Goal: Task Accomplishment & Management: Use online tool/utility

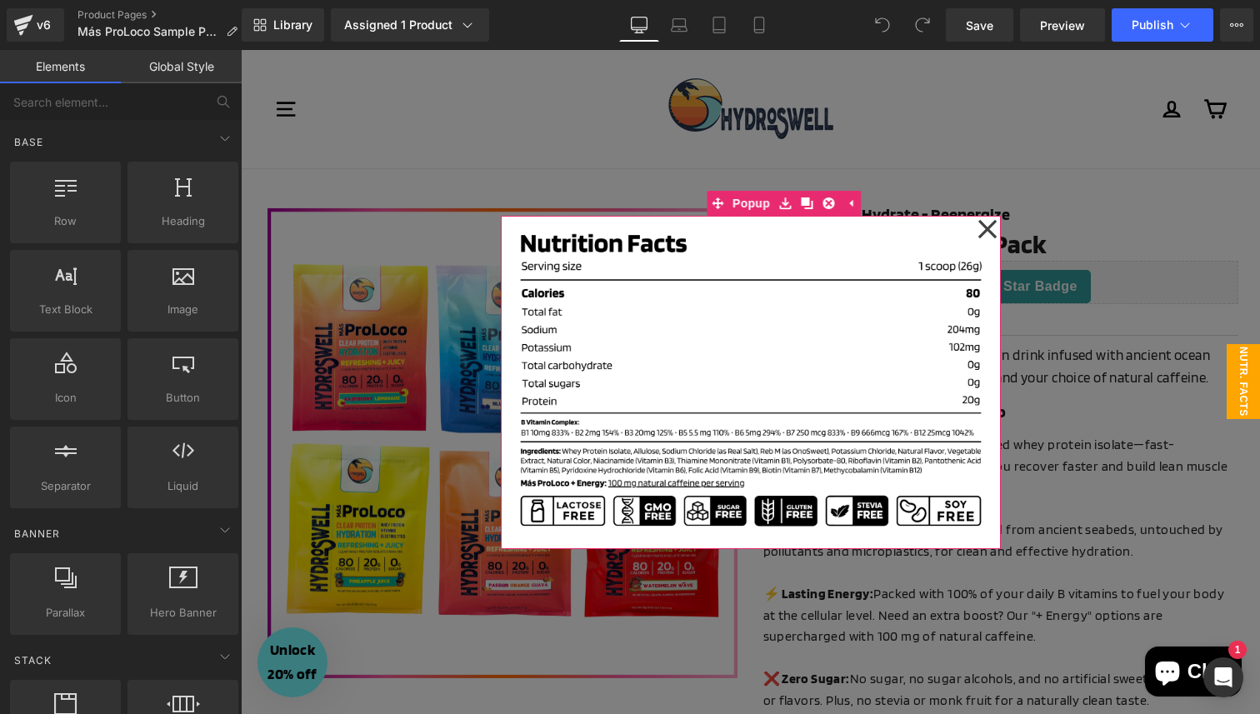
click at [993, 228] on icon at bounding box center [988, 229] width 20 height 83
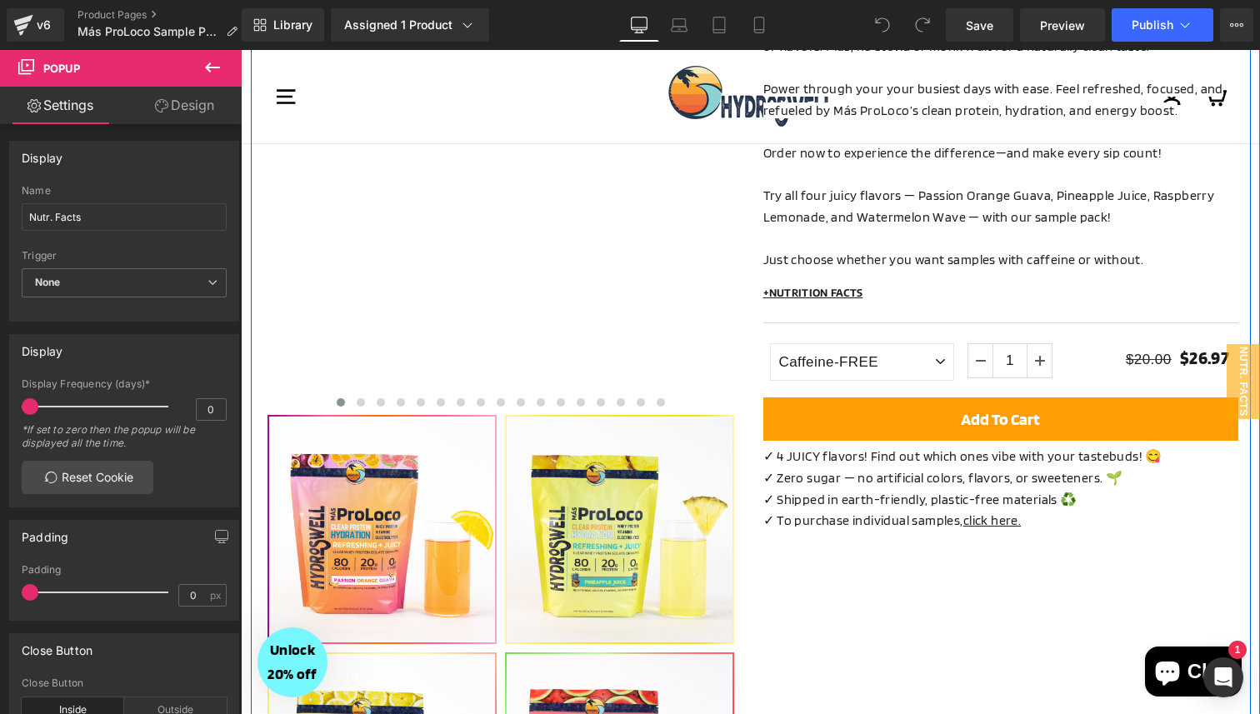
scroll to position [659, 0]
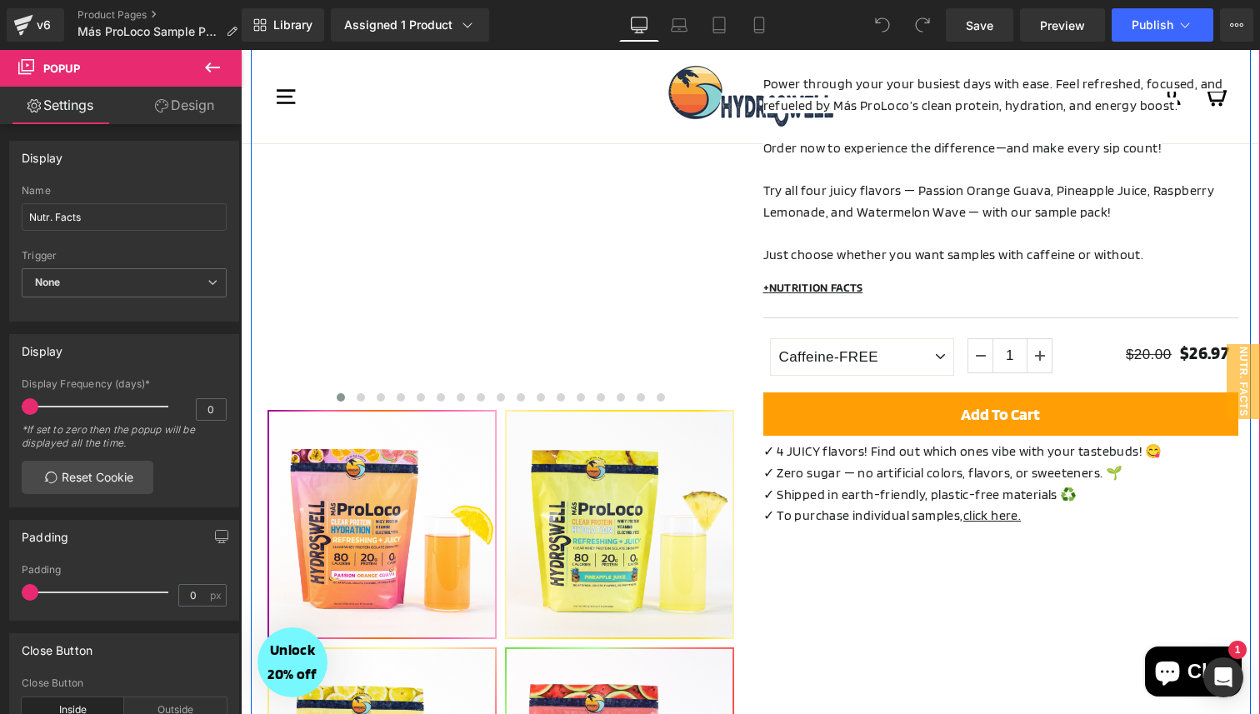
click at [834, 484] on p "✓ Shipped in earth-friendly, plastic-free materials ♻️" at bounding box center [1000, 495] width 475 height 22
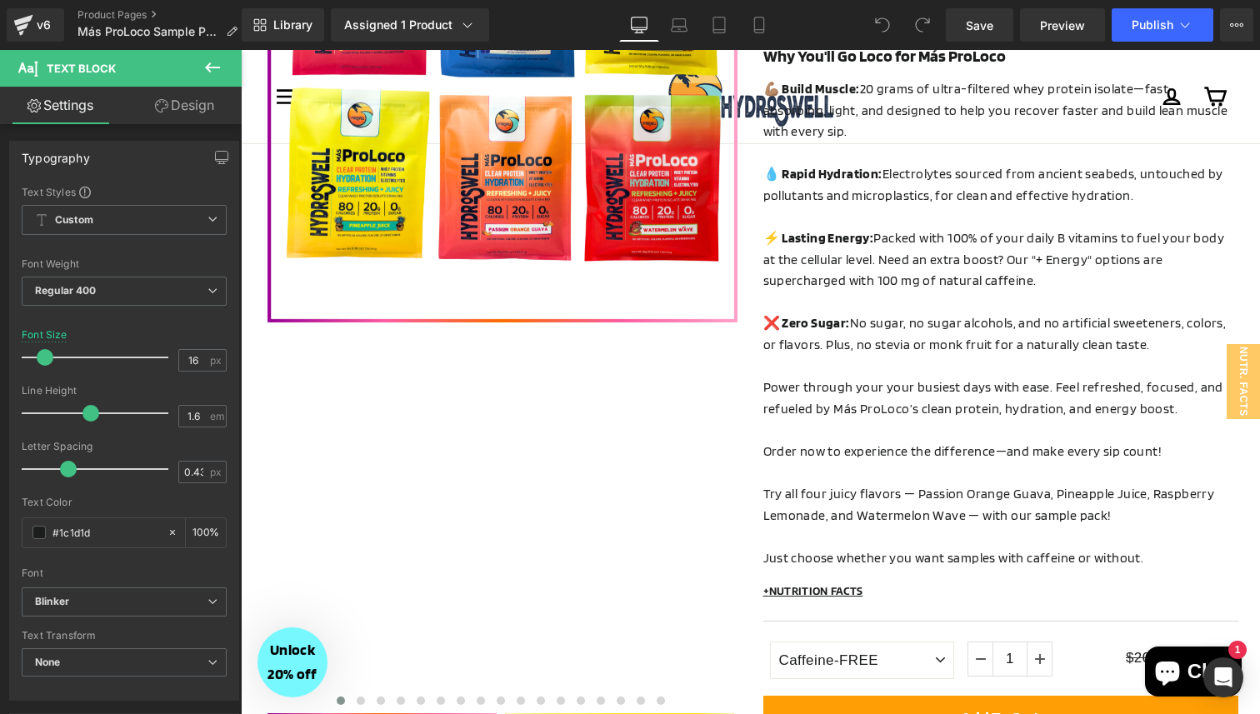
scroll to position [412, 0]
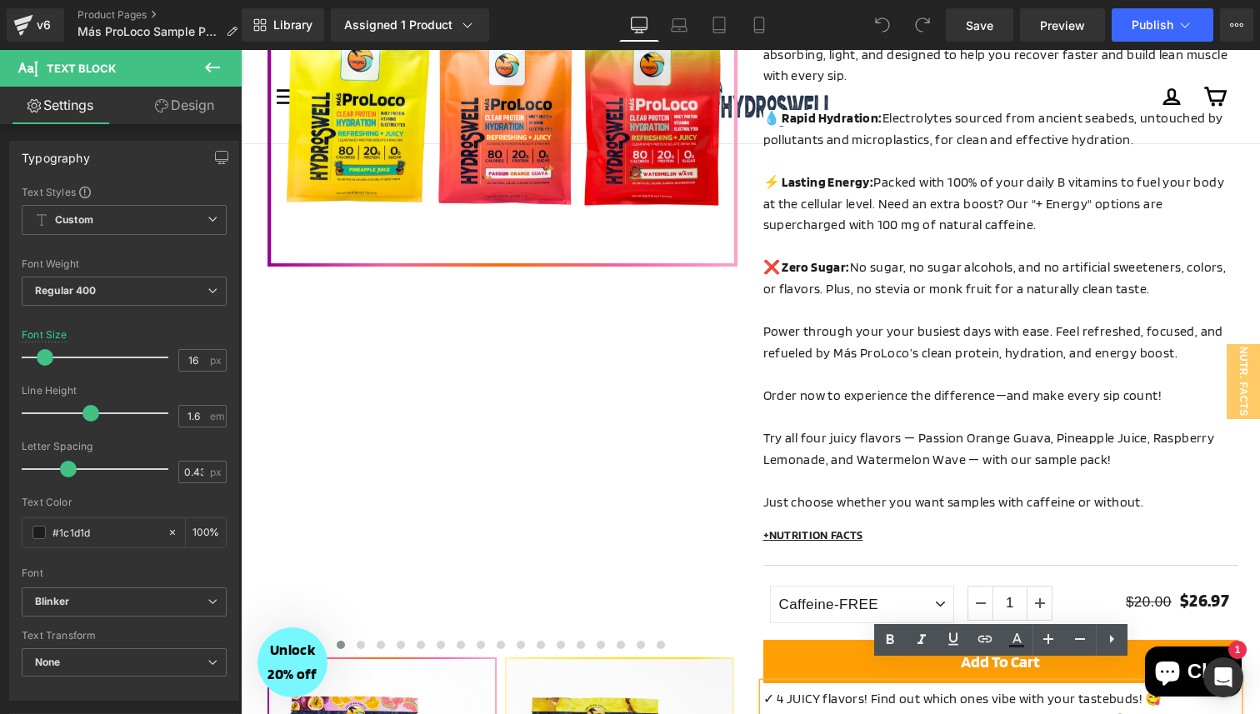
click at [873, 447] on p "Try all four juicy flavors — Passion Orange Guava, Pineapple Juice, Raspberry L…" at bounding box center [1000, 449] width 475 height 43
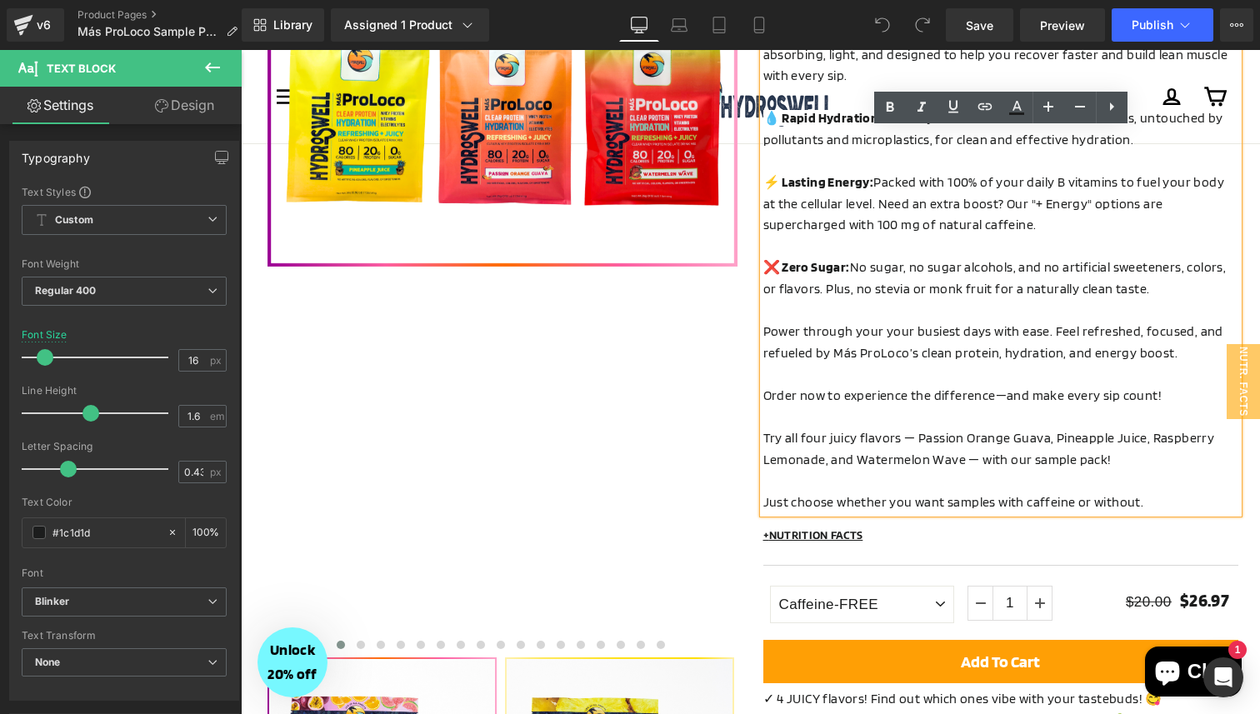
click at [823, 430] on span "Try all four juicy flavors — Passion Orange Guava, Pineapple Juice, Raspberry L…" at bounding box center [989, 449] width 452 height 38
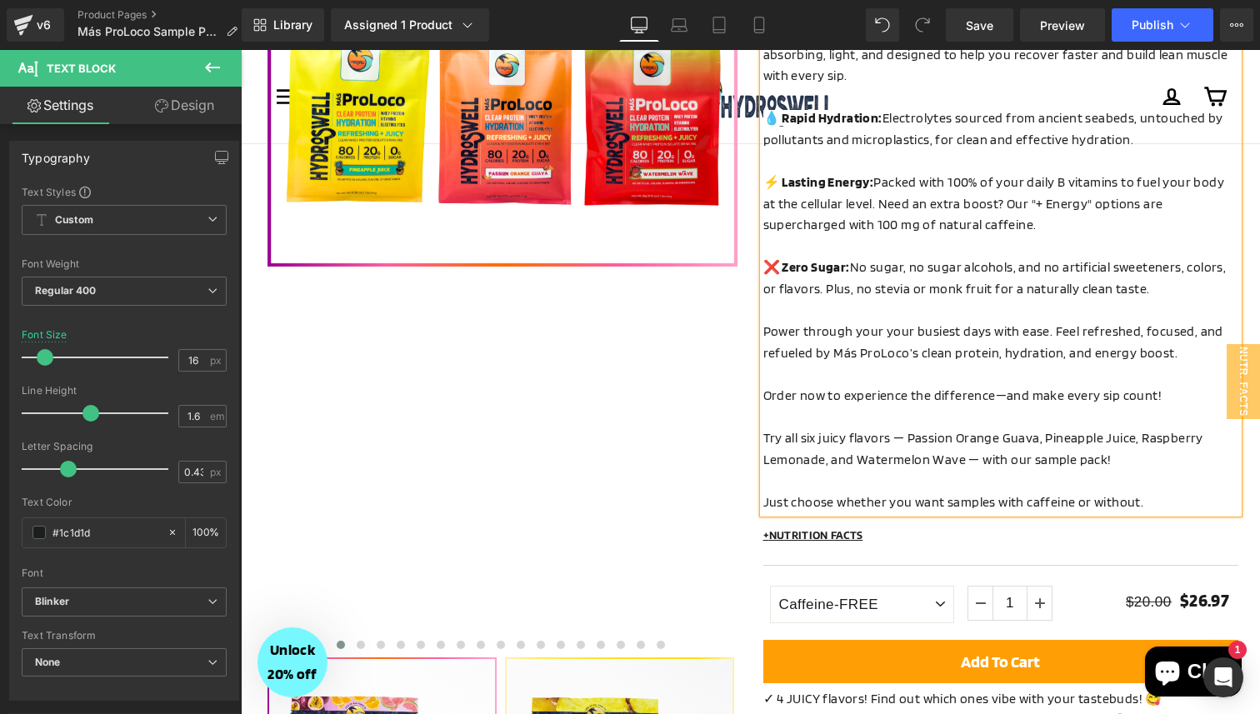
click at [1109, 445] on p "Try all six juicy flavors — Passion Orange Guava, Pineapple Juice, Raspberry Le…" at bounding box center [1000, 449] width 475 height 43
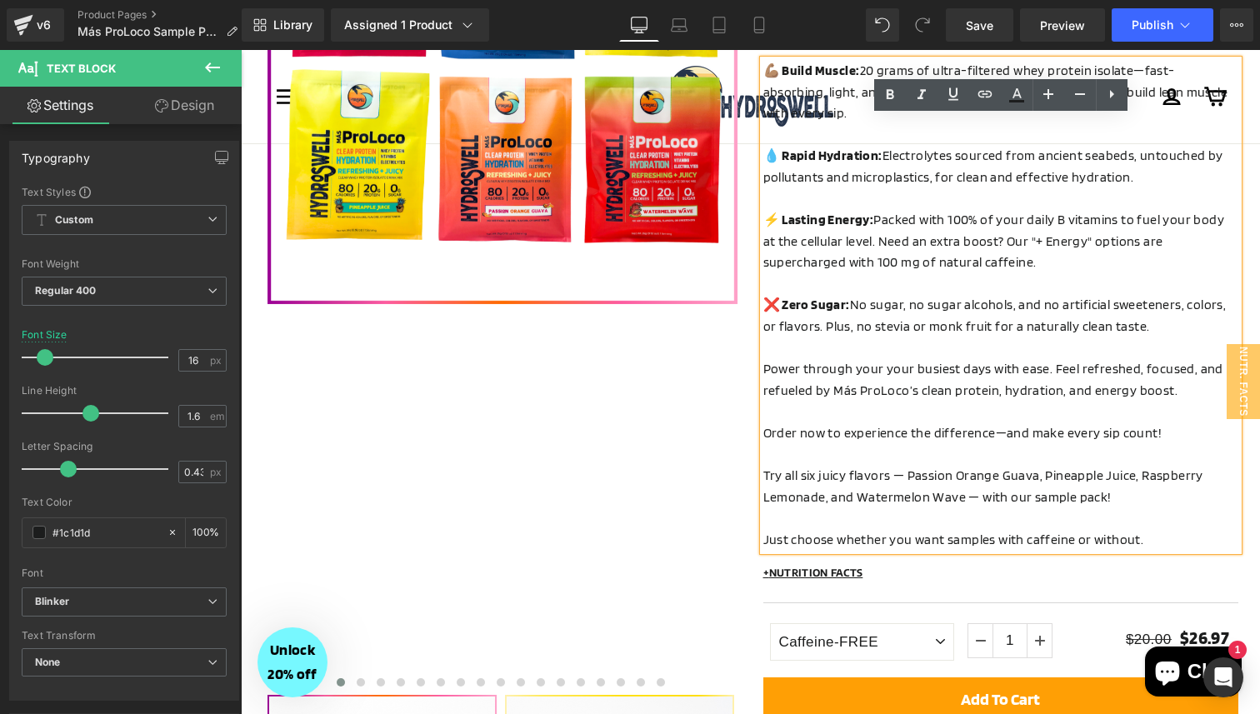
scroll to position [377, 0]
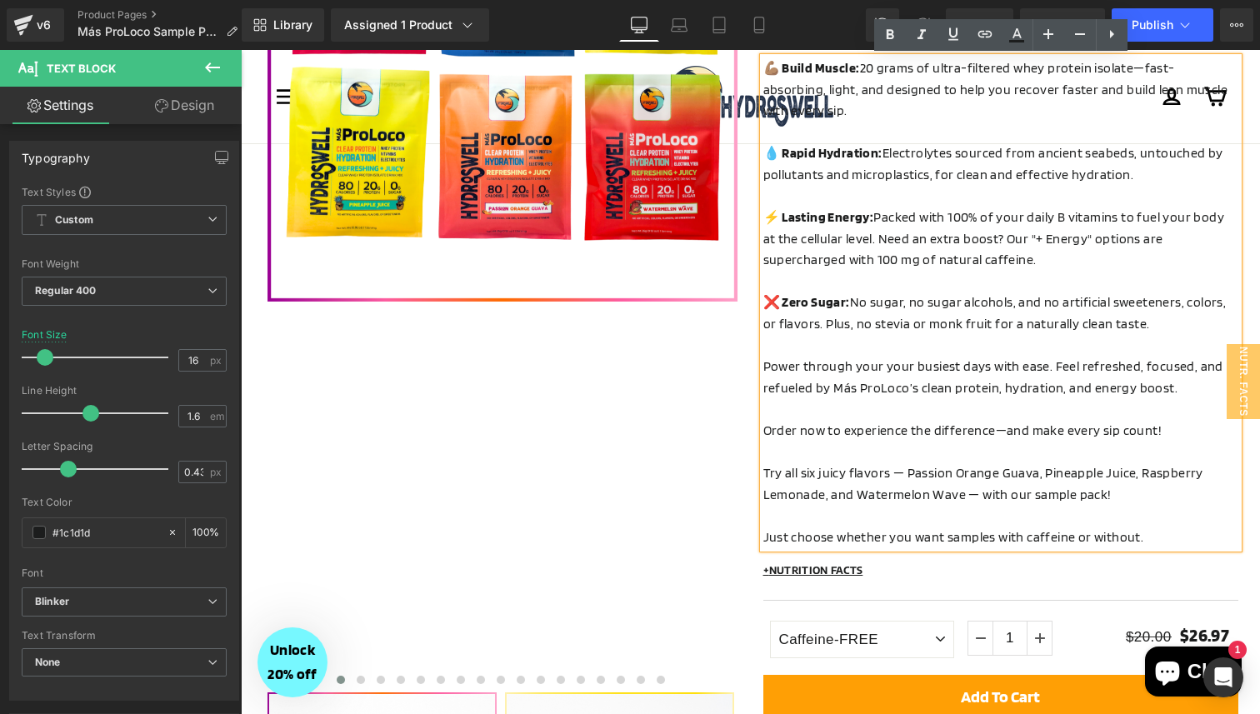
click at [908, 465] on span "Try all six juicy flavors — Passion Orange Guava, Pineapple Juice, Raspberry Le…" at bounding box center [983, 484] width 440 height 38
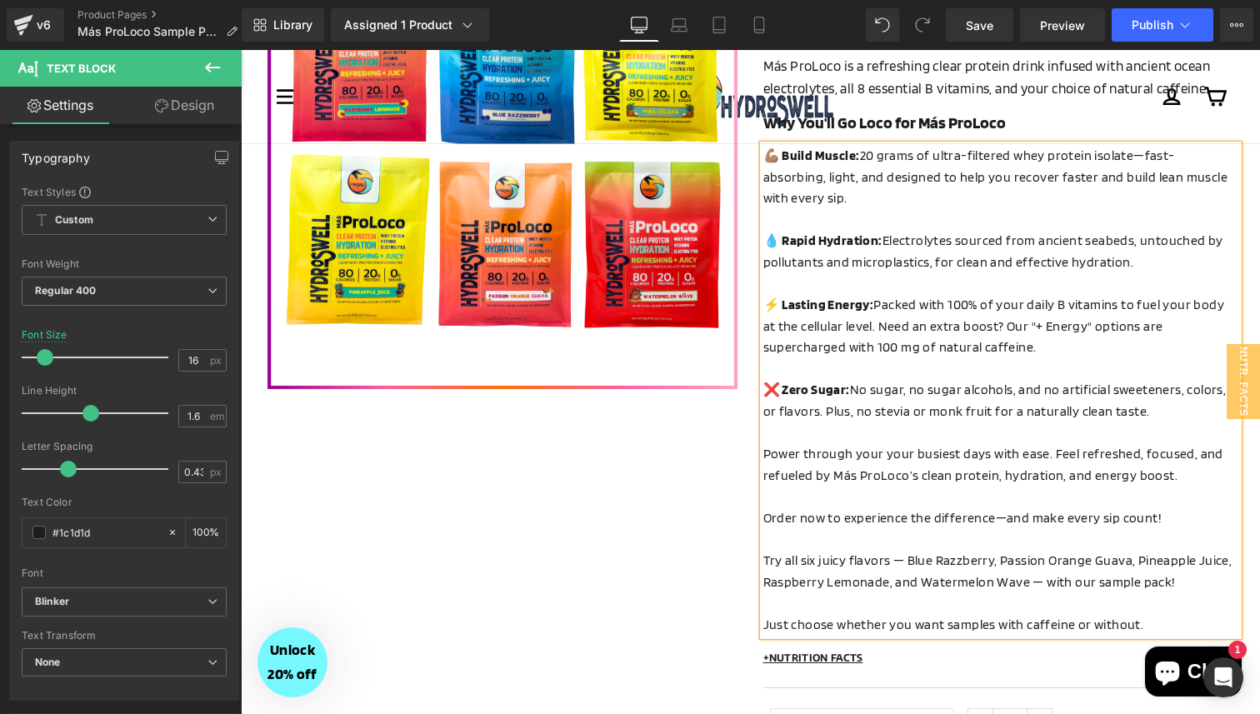
scroll to position [290, 0]
click at [1228, 549] on p "Try all six juicy flavors — Blue Razzberry, Passion Orange Guava, Pineapple Jui…" at bounding box center [1000, 570] width 475 height 43
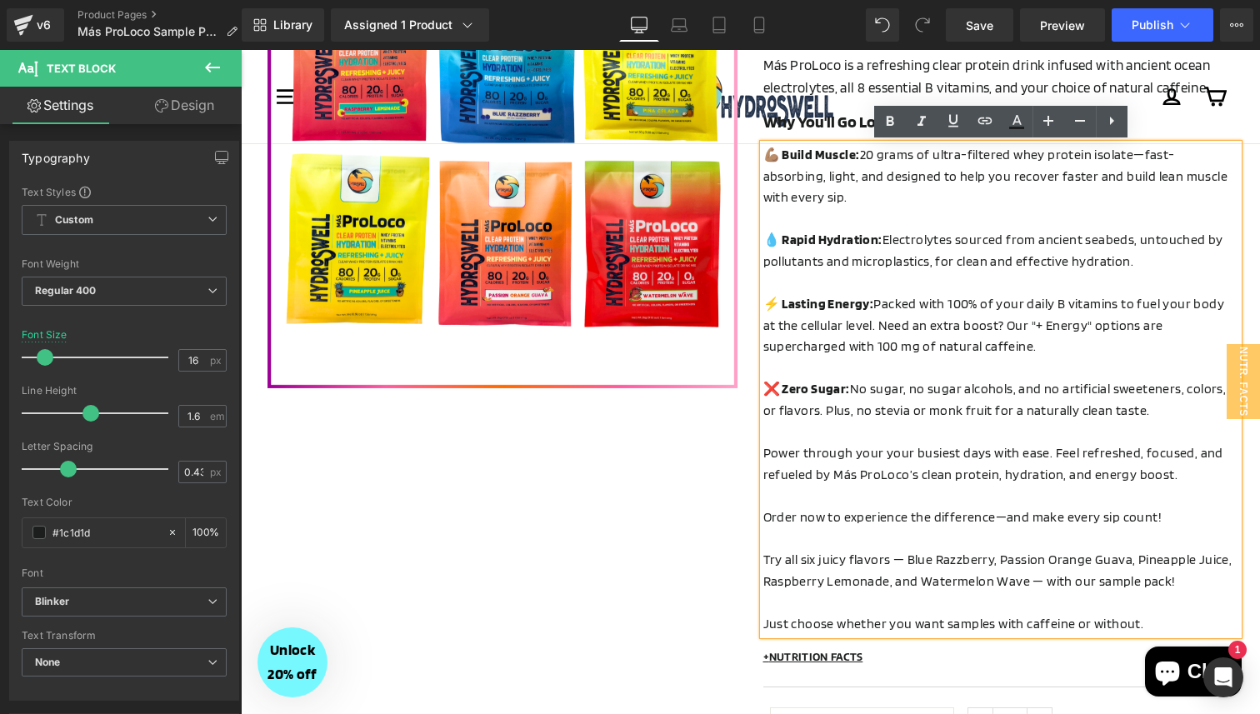
click at [1133, 552] on span "Try all six juicy flavors — Blue Razzberry, Passion Orange Guava, Pineapple Jui…" at bounding box center [997, 571] width 469 height 38
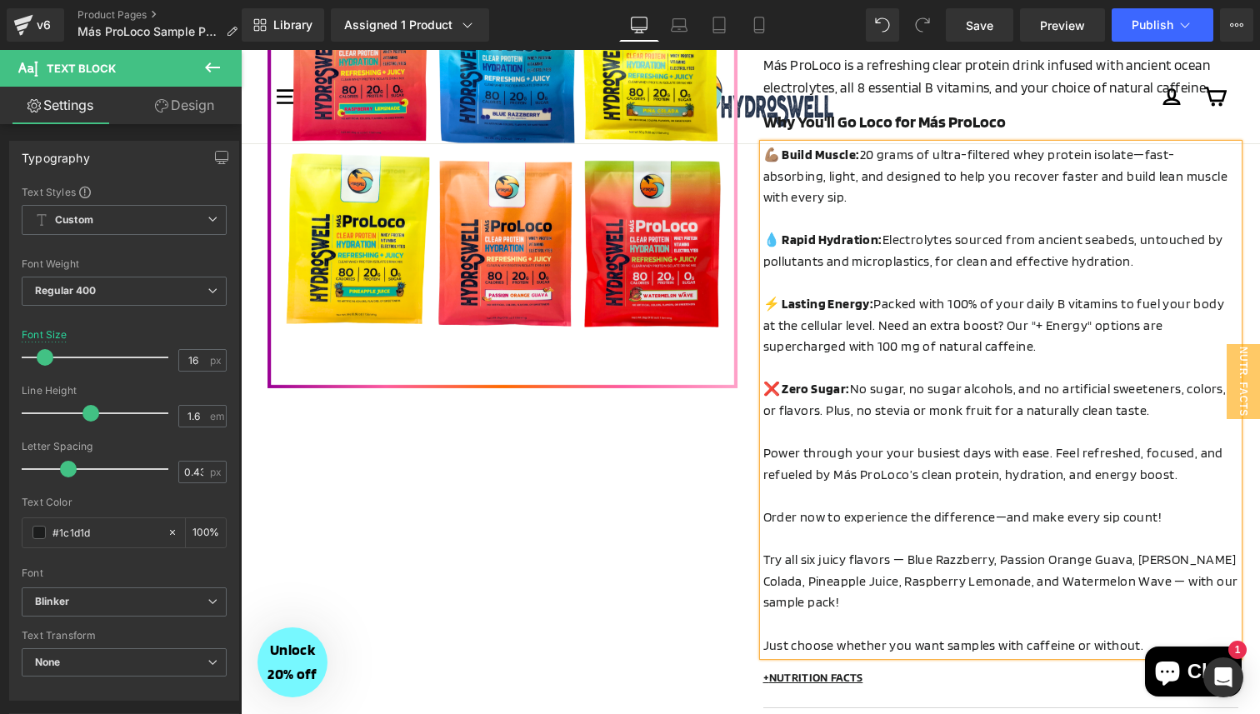
click at [1088, 580] on p "Try all six juicy flavors — Blue Razzberry, Passion Orange Guava, [PERSON_NAME]…" at bounding box center [1000, 581] width 475 height 64
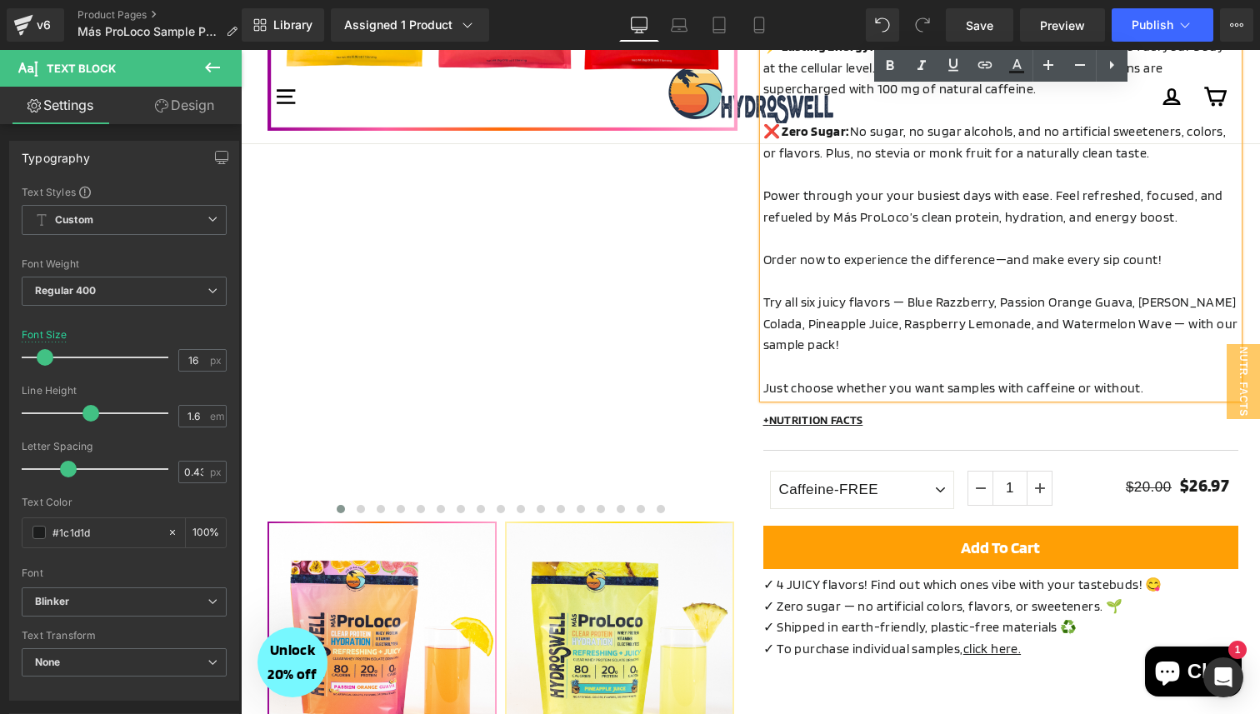
scroll to position [549, 0]
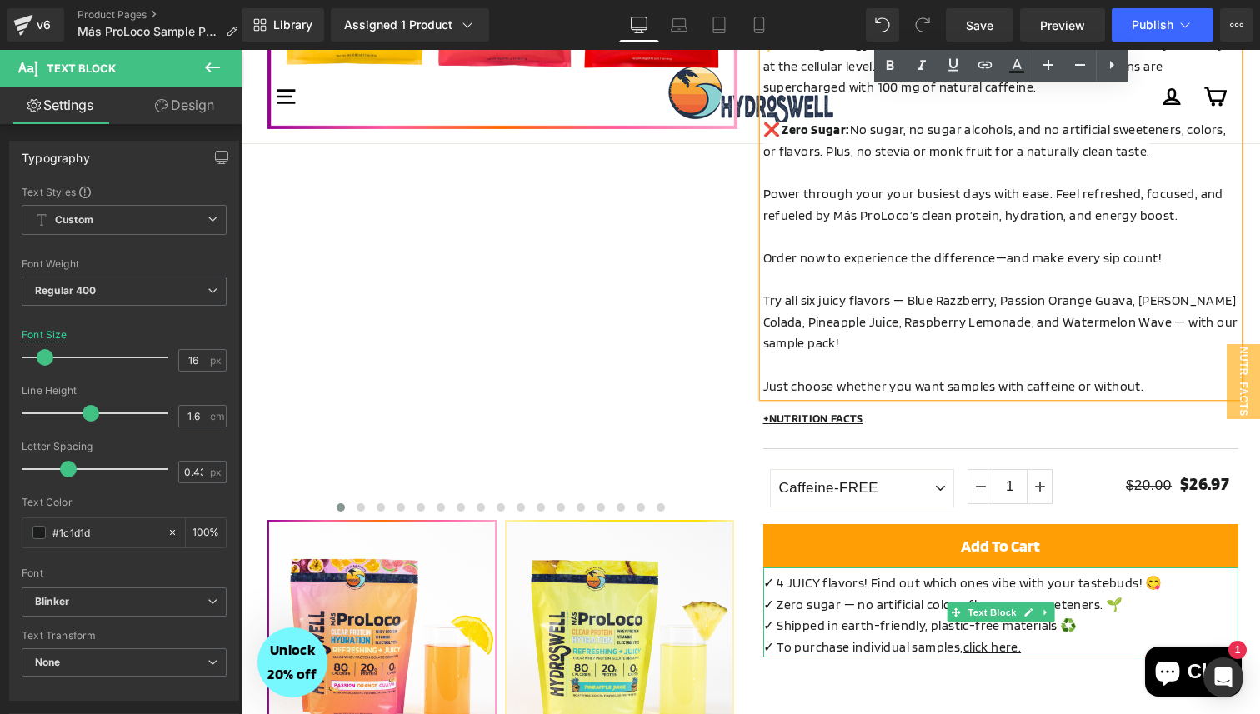
click at [783, 575] on span "✓ 4 JUICY flavors! Find out which ones vibe with your tastebuds! 😋" at bounding box center [962, 583] width 399 height 16
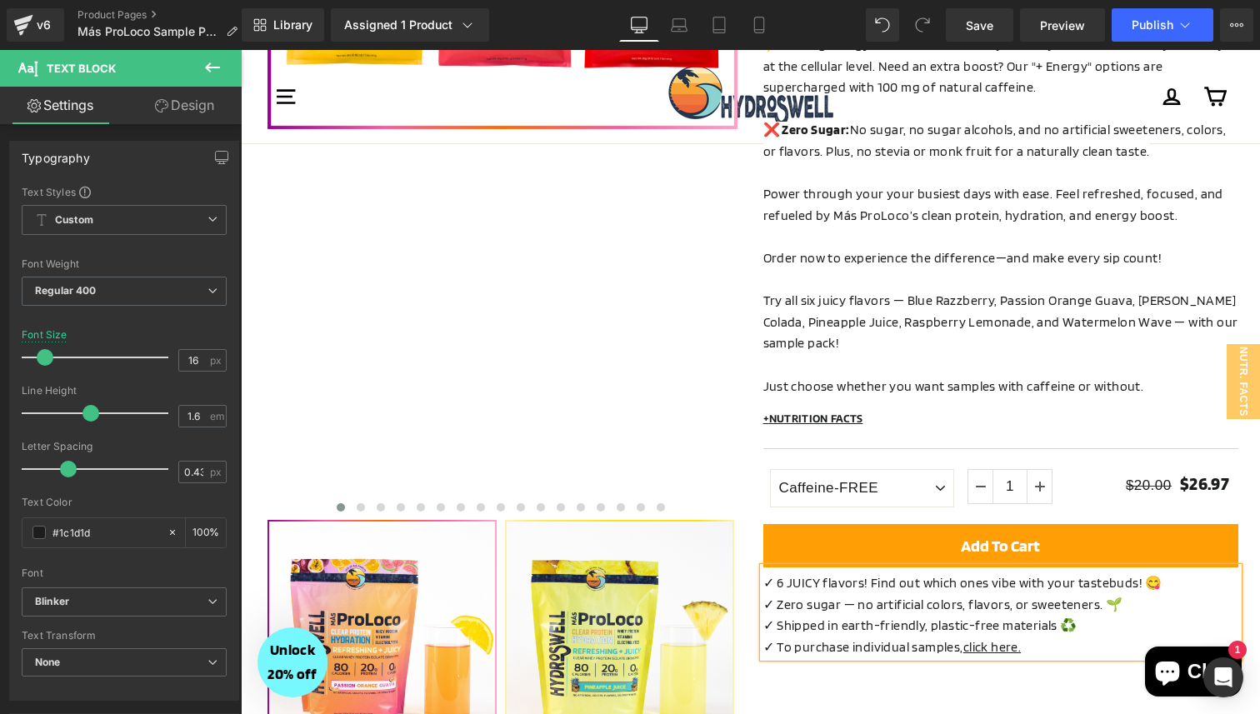
click at [871, 615] on p "✓ Shipped in earth-friendly, plastic-free materials ♻️" at bounding box center [1000, 626] width 475 height 22
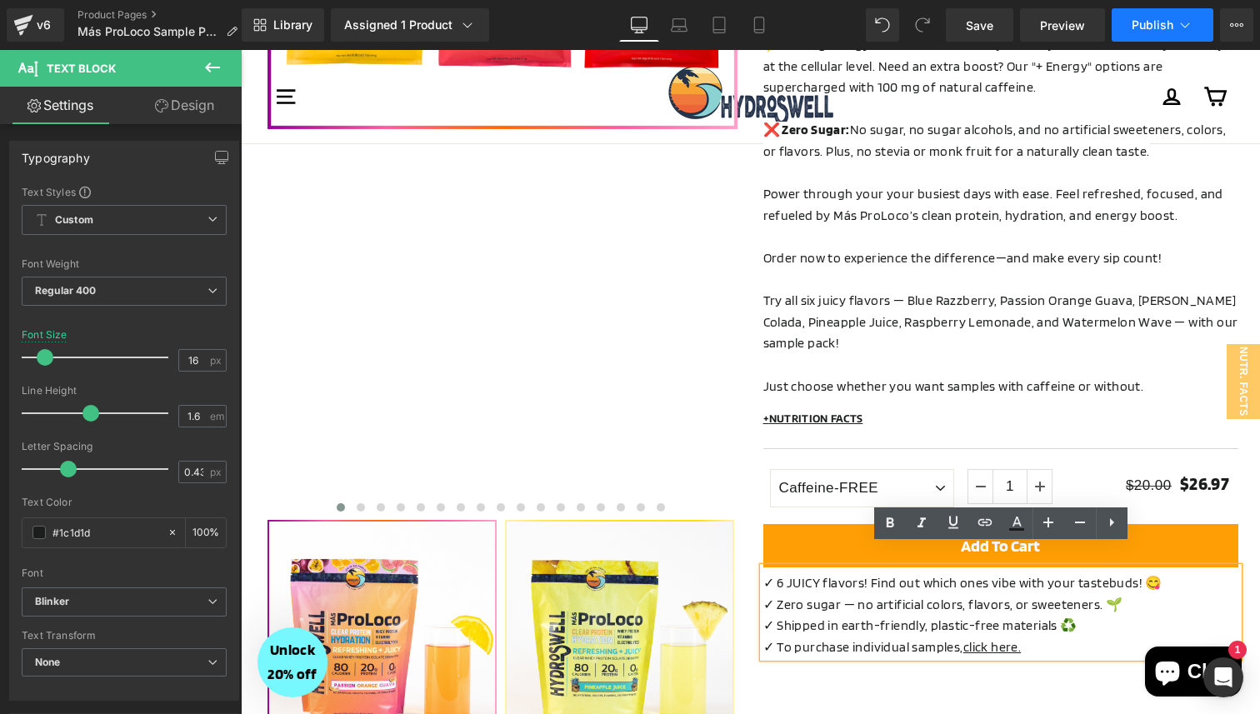
click at [1131, 23] on button "Publish" at bounding box center [1163, 24] width 102 height 33
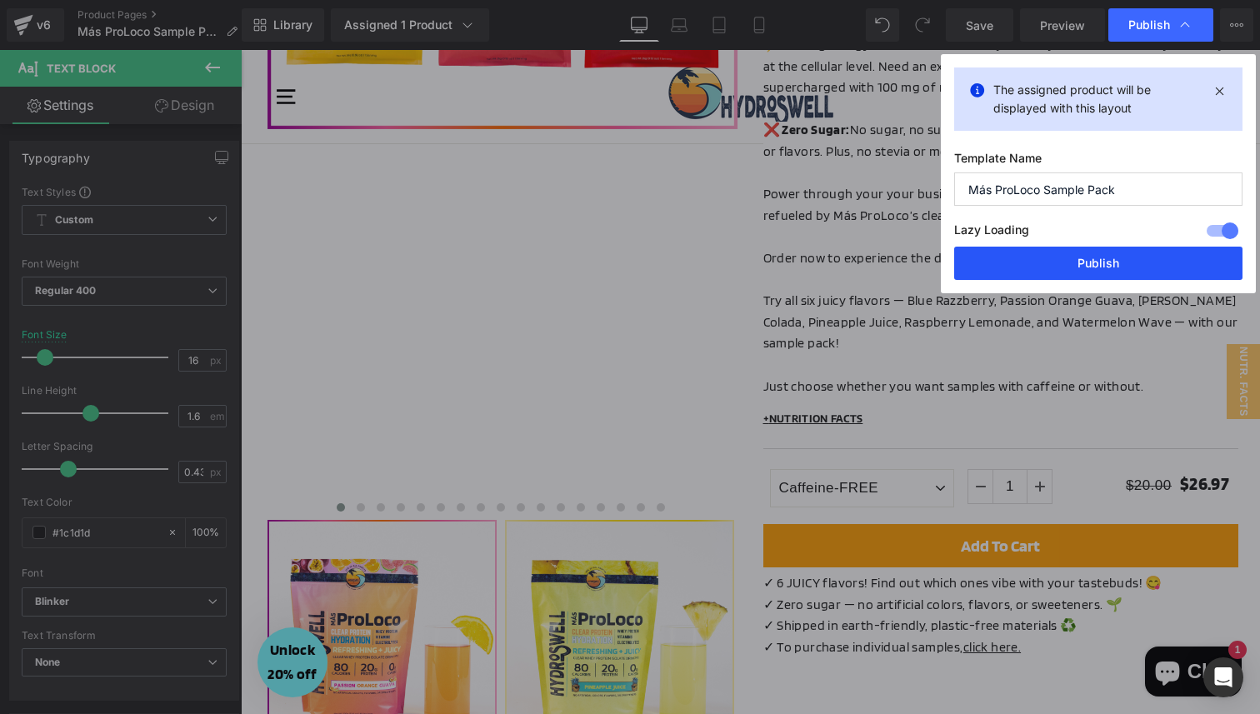
click at [1064, 267] on button "Publish" at bounding box center [1098, 263] width 288 height 33
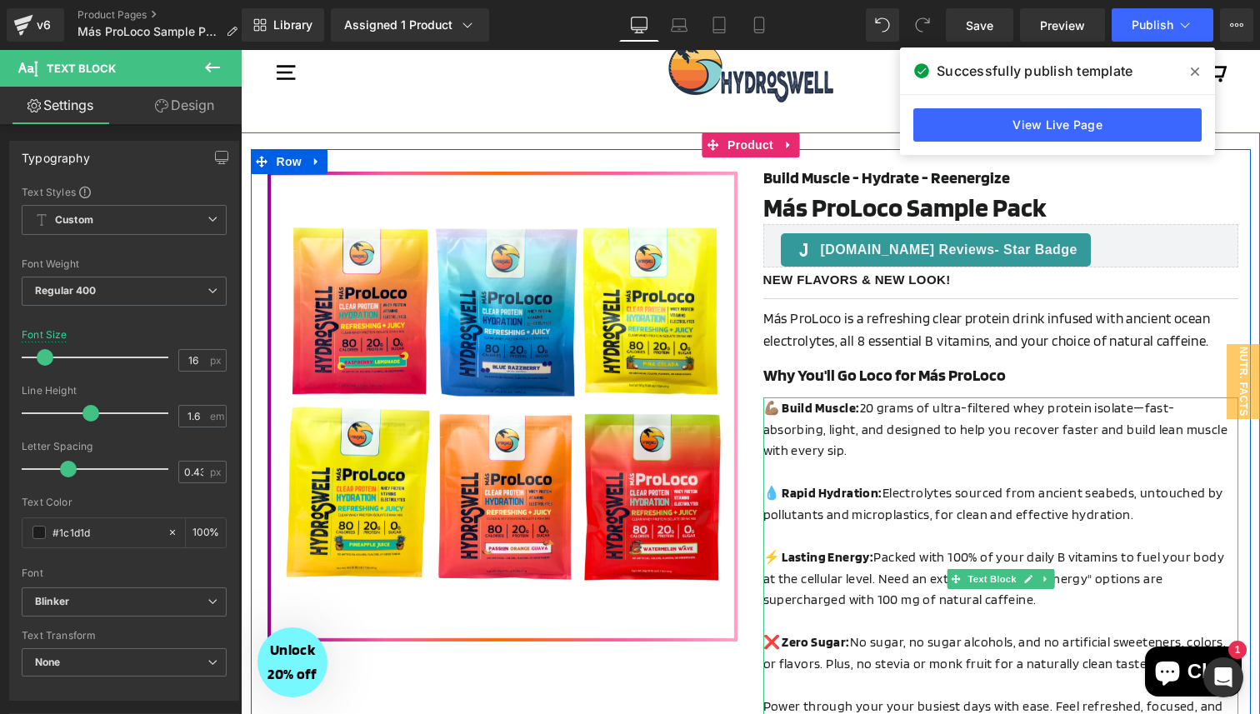
scroll to position [0, 0]
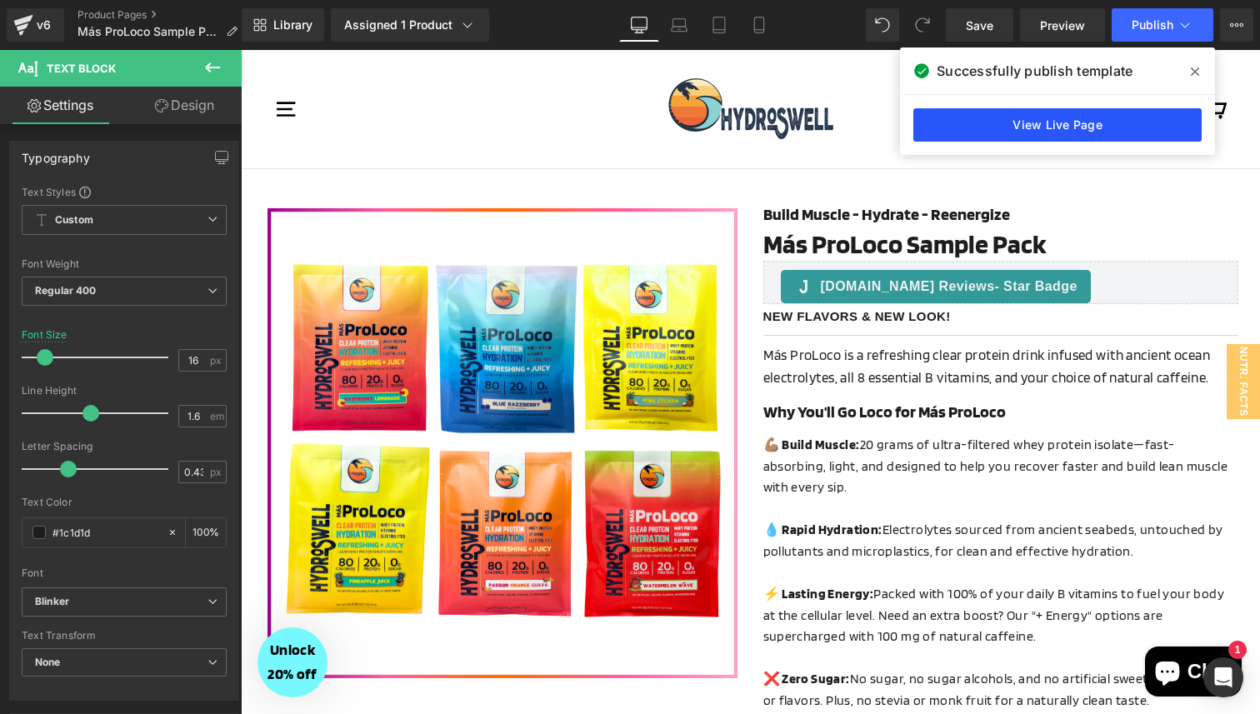
click at [1022, 128] on link "View Live Page" at bounding box center [1057, 124] width 288 height 33
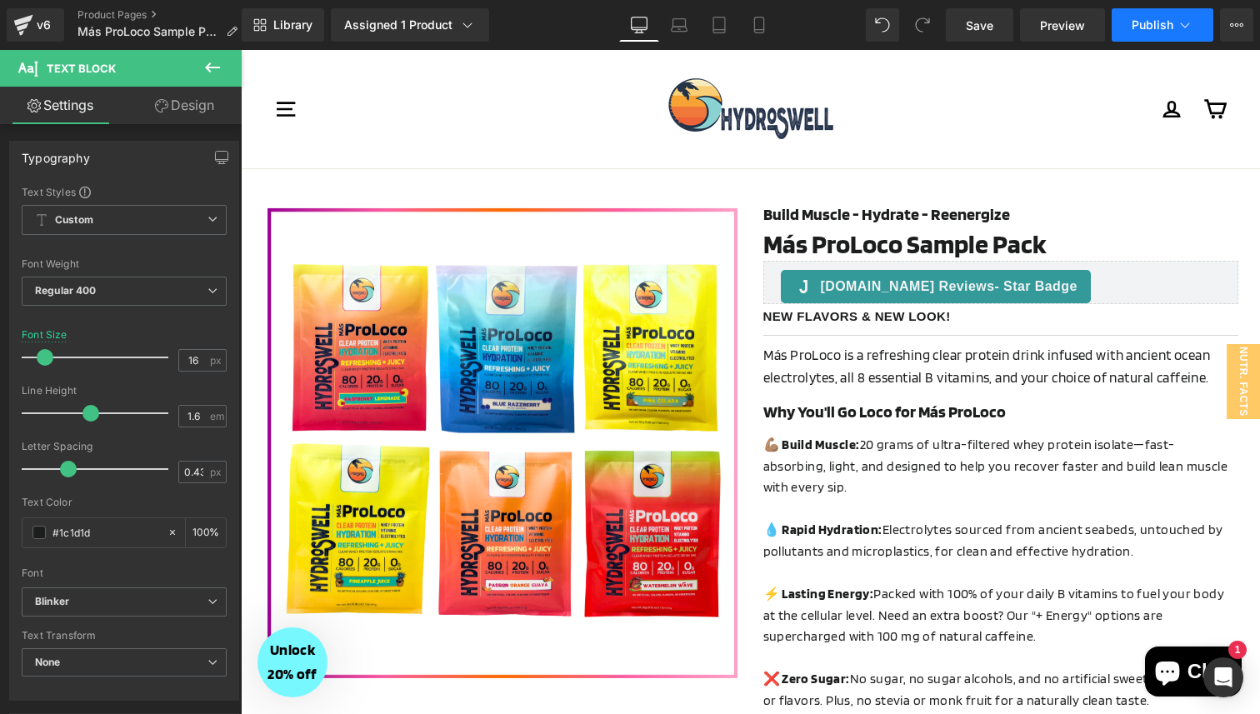
click at [1142, 36] on button "Publish" at bounding box center [1163, 24] width 102 height 33
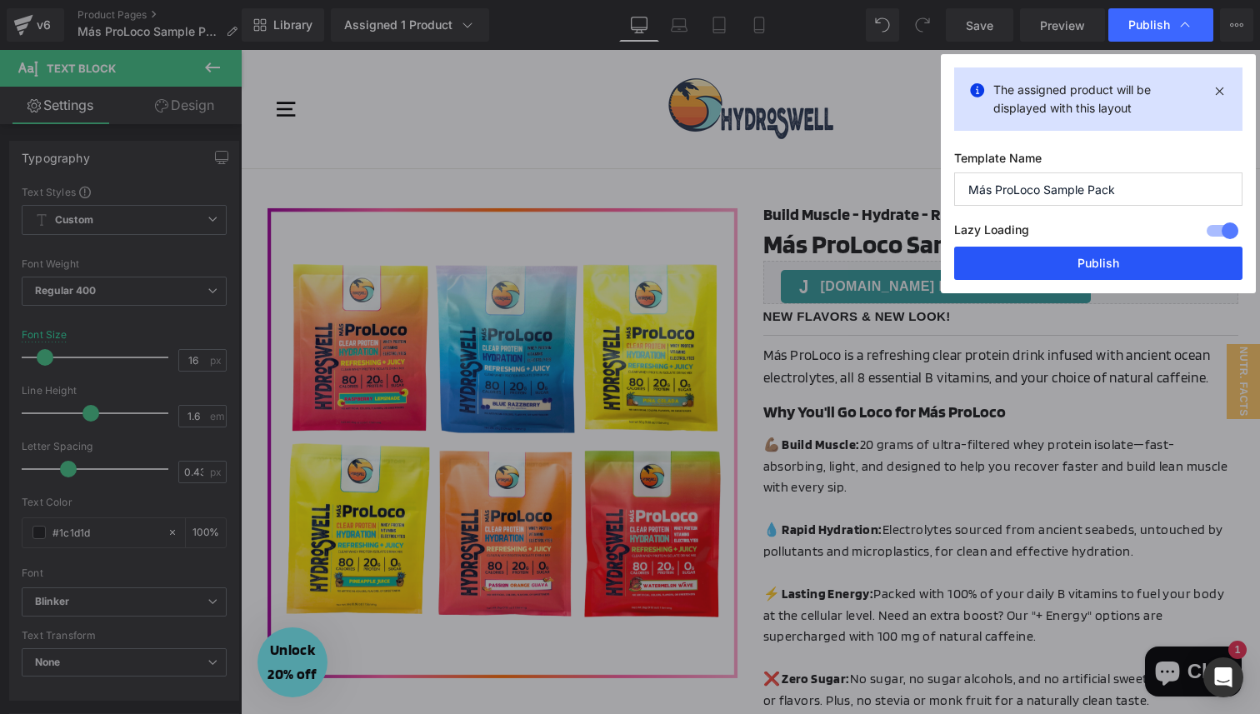
click at [1070, 272] on button "Publish" at bounding box center [1098, 263] width 288 height 33
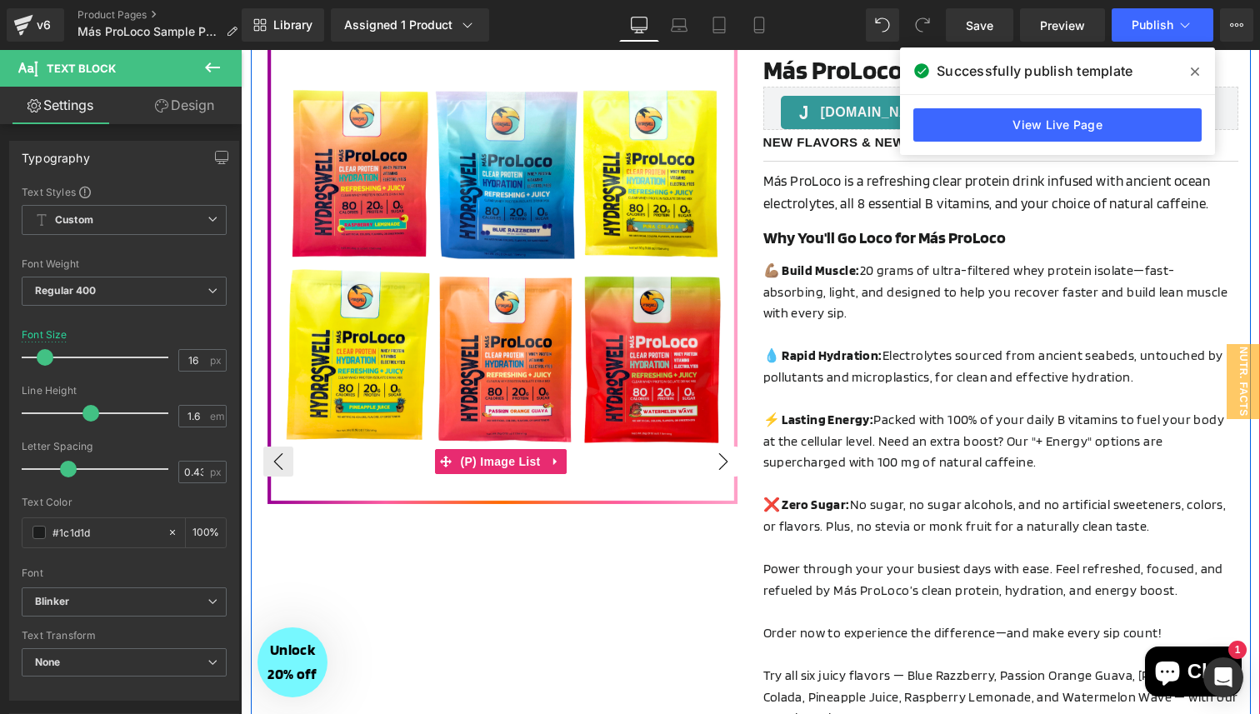
scroll to position [152, 0]
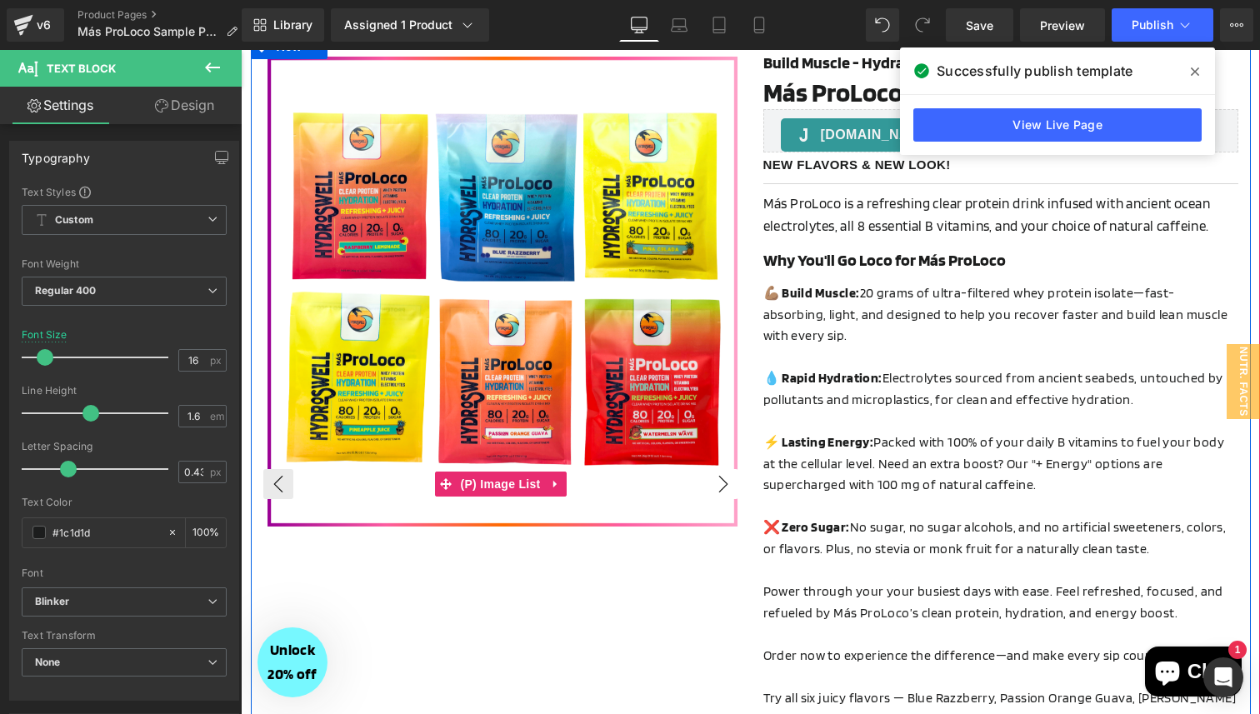
click at [721, 483] on button "›" at bounding box center [723, 484] width 30 height 30
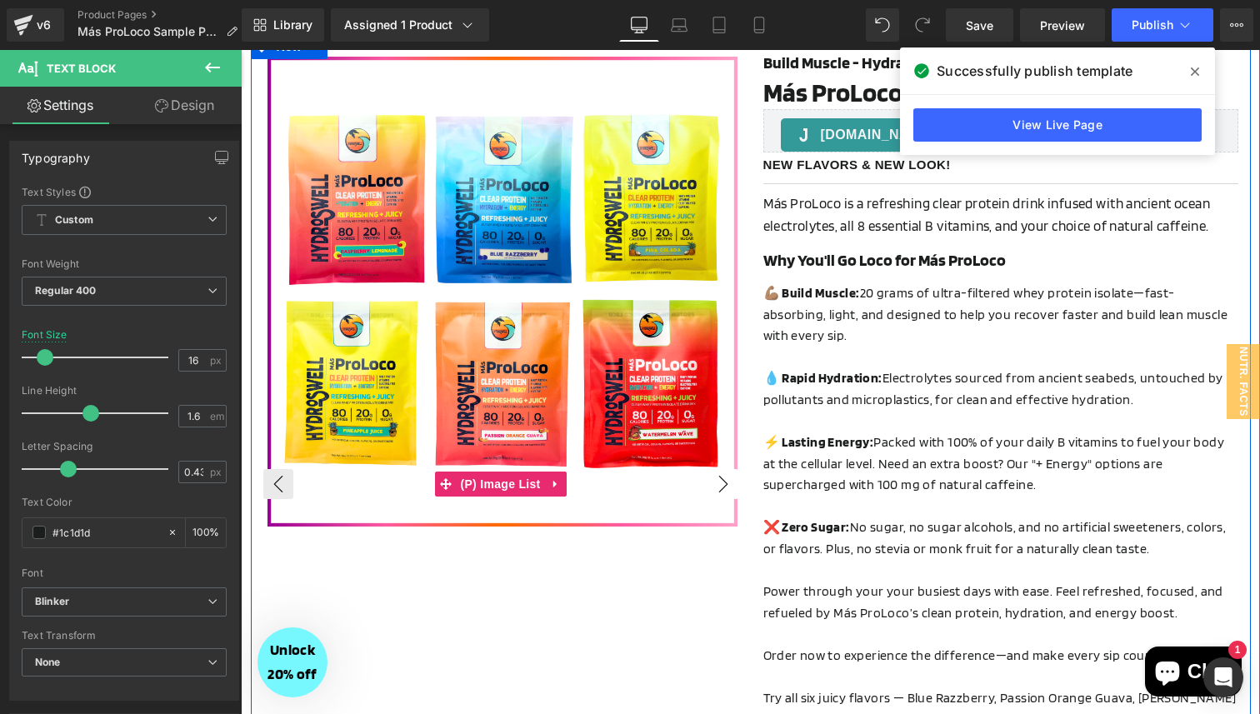
click at [721, 483] on button "›" at bounding box center [723, 484] width 30 height 30
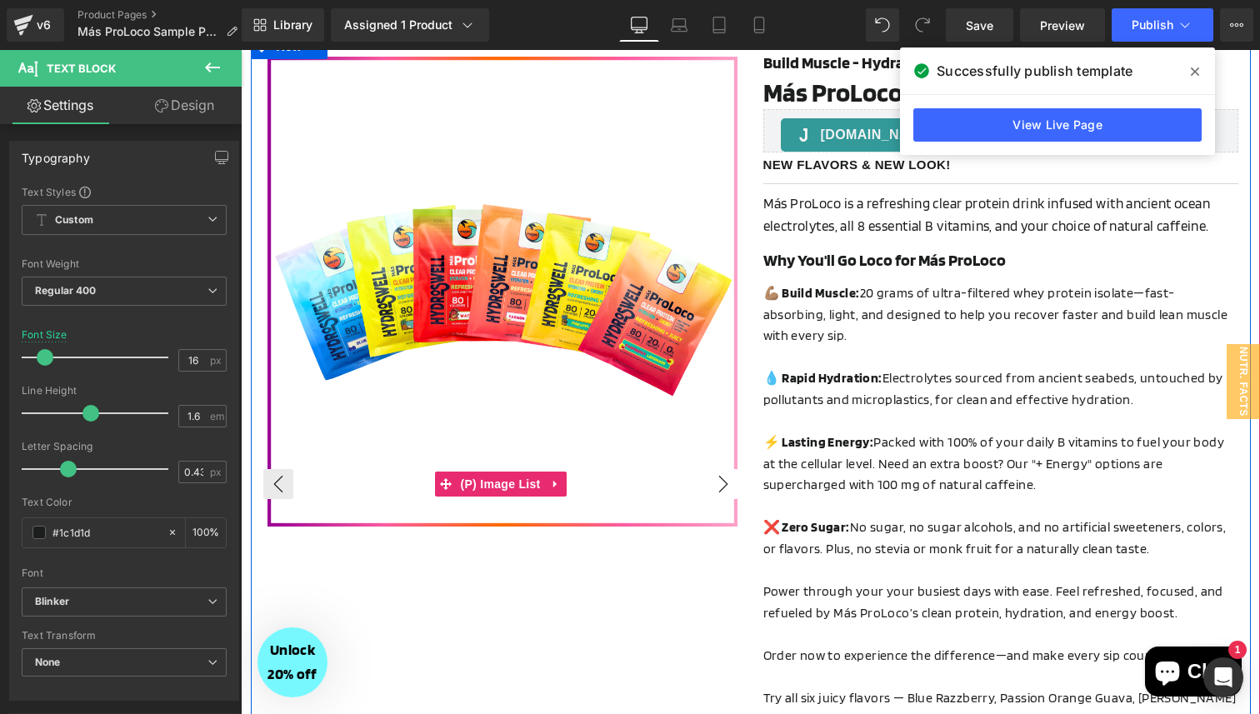
click at [721, 483] on button "›" at bounding box center [723, 484] width 30 height 30
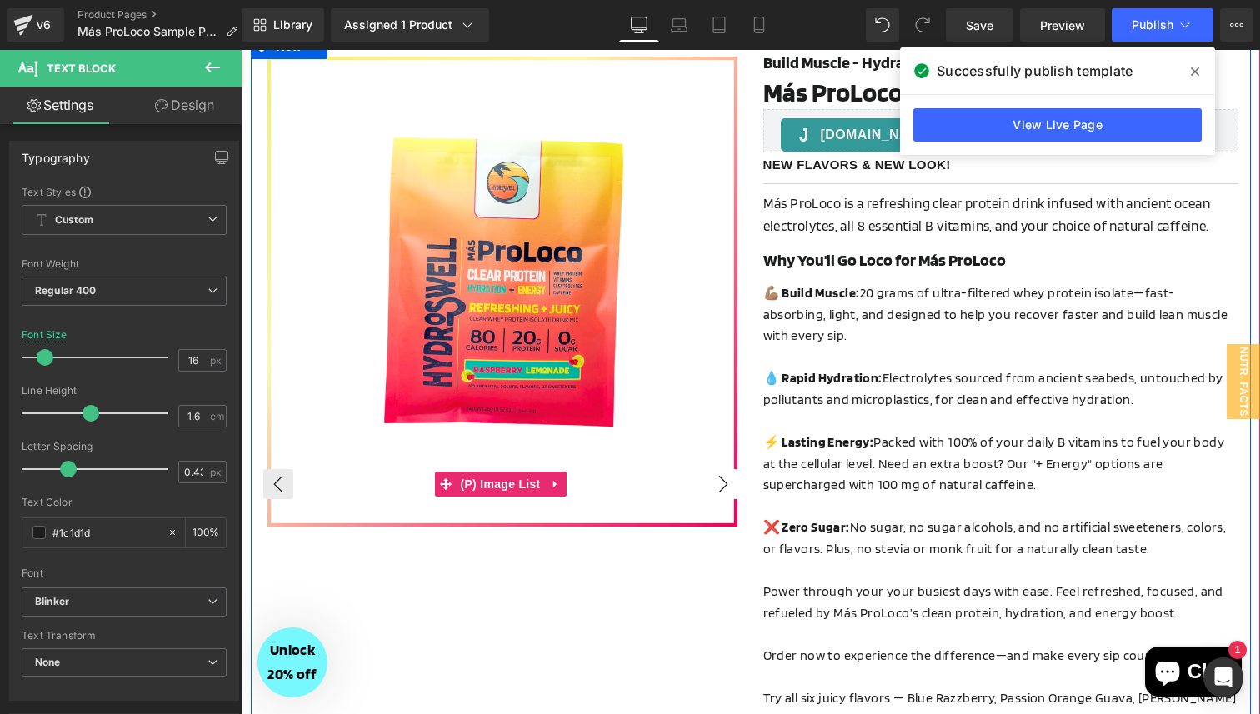
click at [721, 483] on button "›" at bounding box center [723, 484] width 30 height 30
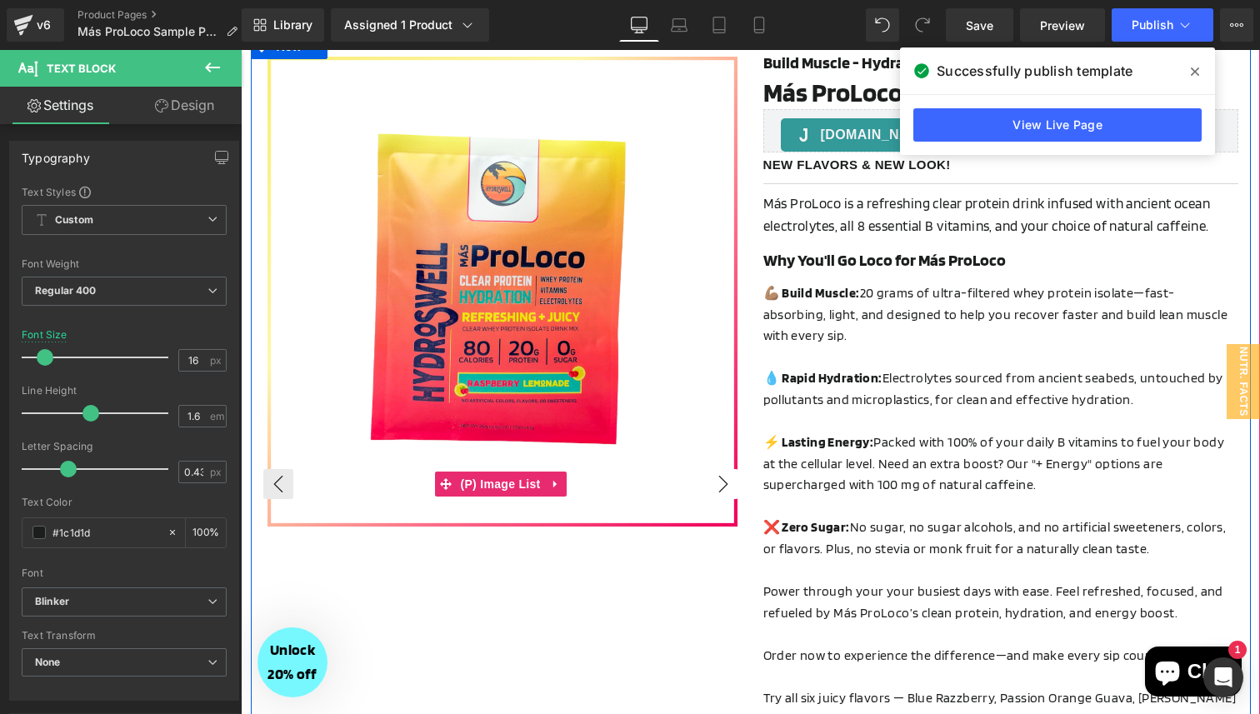
click at [721, 483] on button "›" at bounding box center [723, 484] width 30 height 30
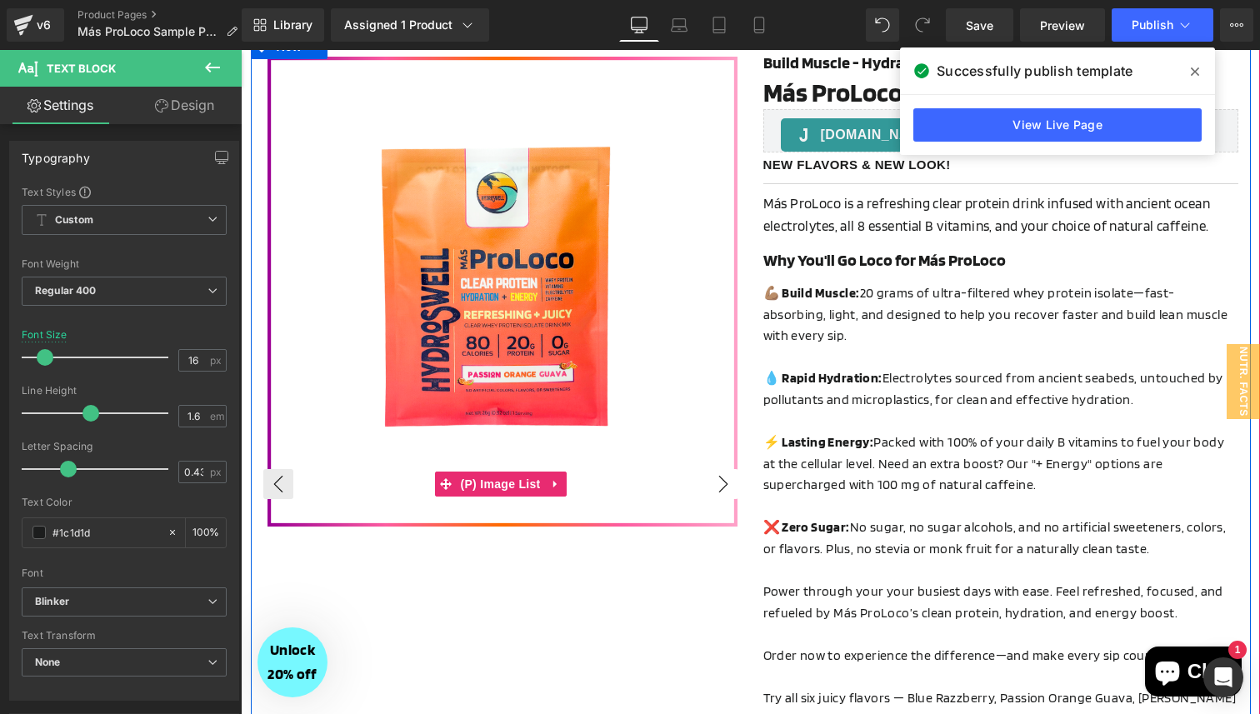
click at [721, 483] on button "›" at bounding box center [723, 484] width 30 height 30
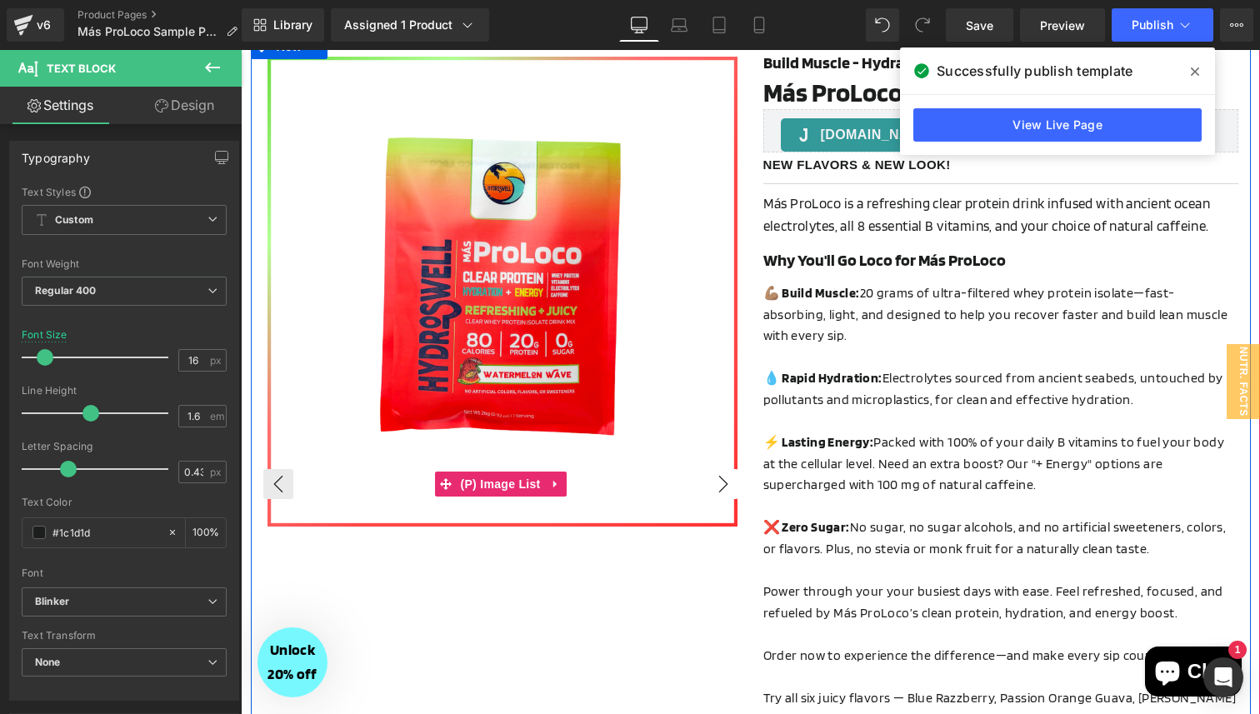
click at [721, 483] on button "›" at bounding box center [723, 484] width 30 height 30
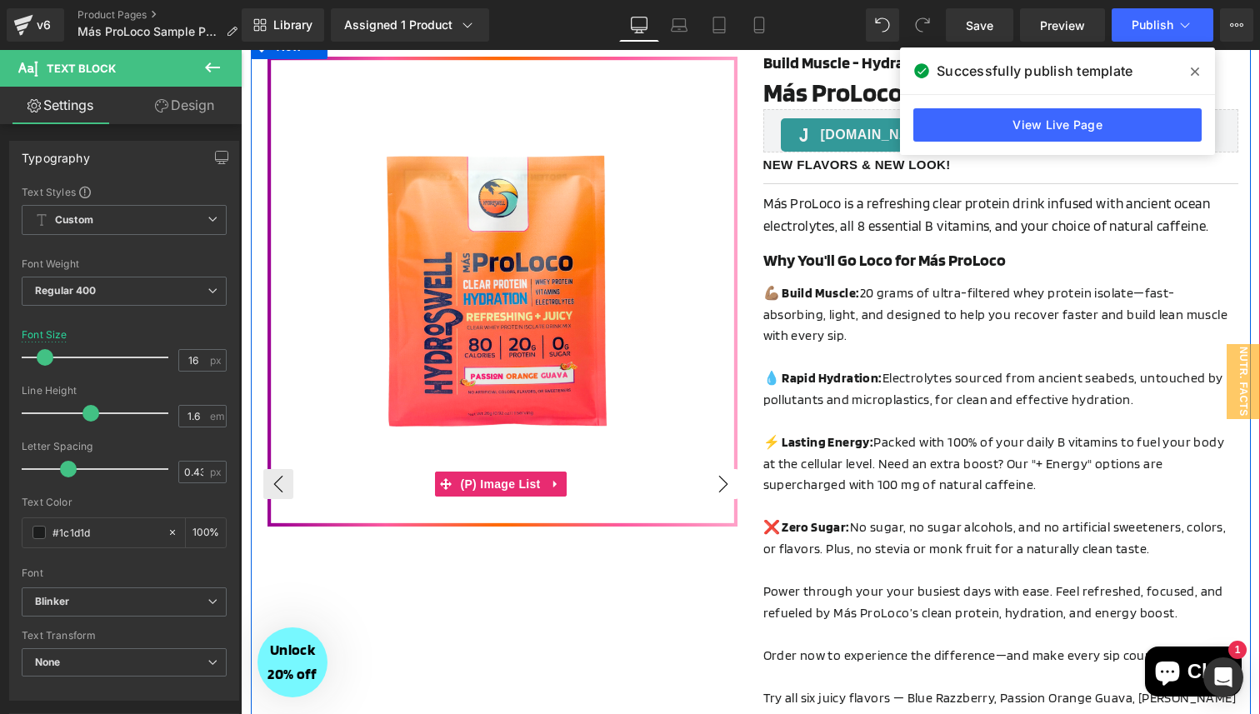
click at [721, 483] on button "›" at bounding box center [723, 484] width 30 height 30
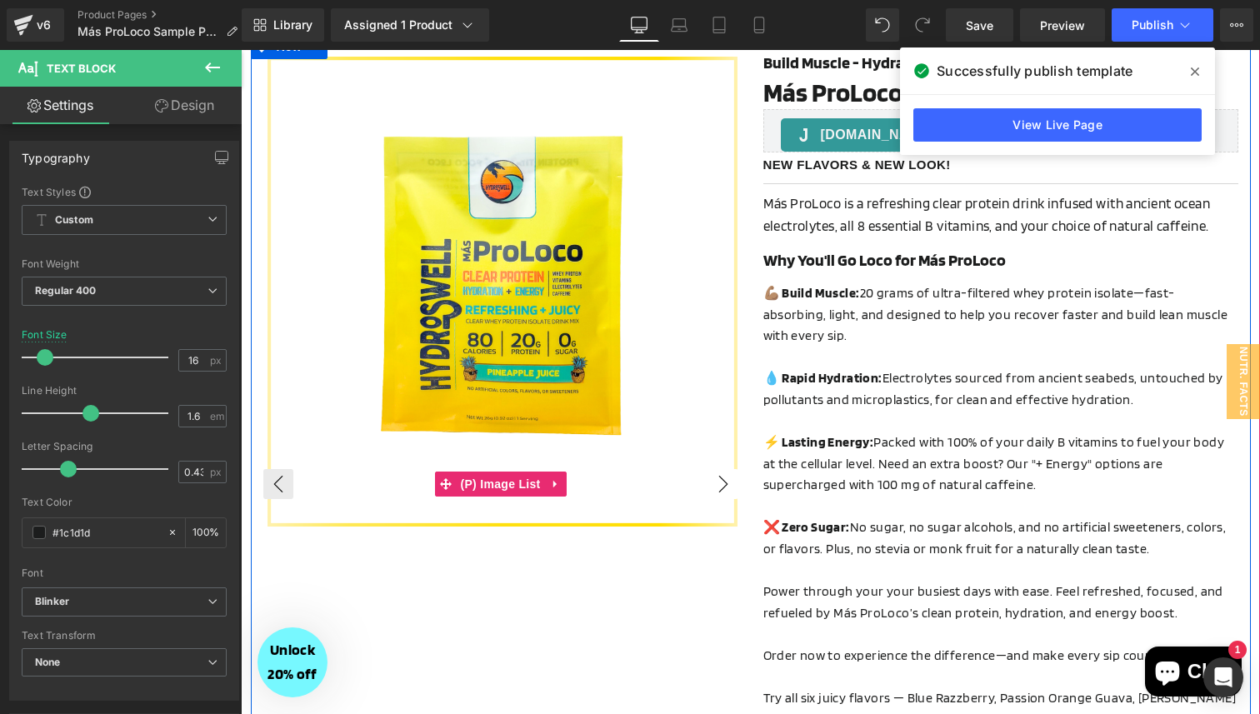
click at [721, 483] on button "›" at bounding box center [723, 484] width 30 height 30
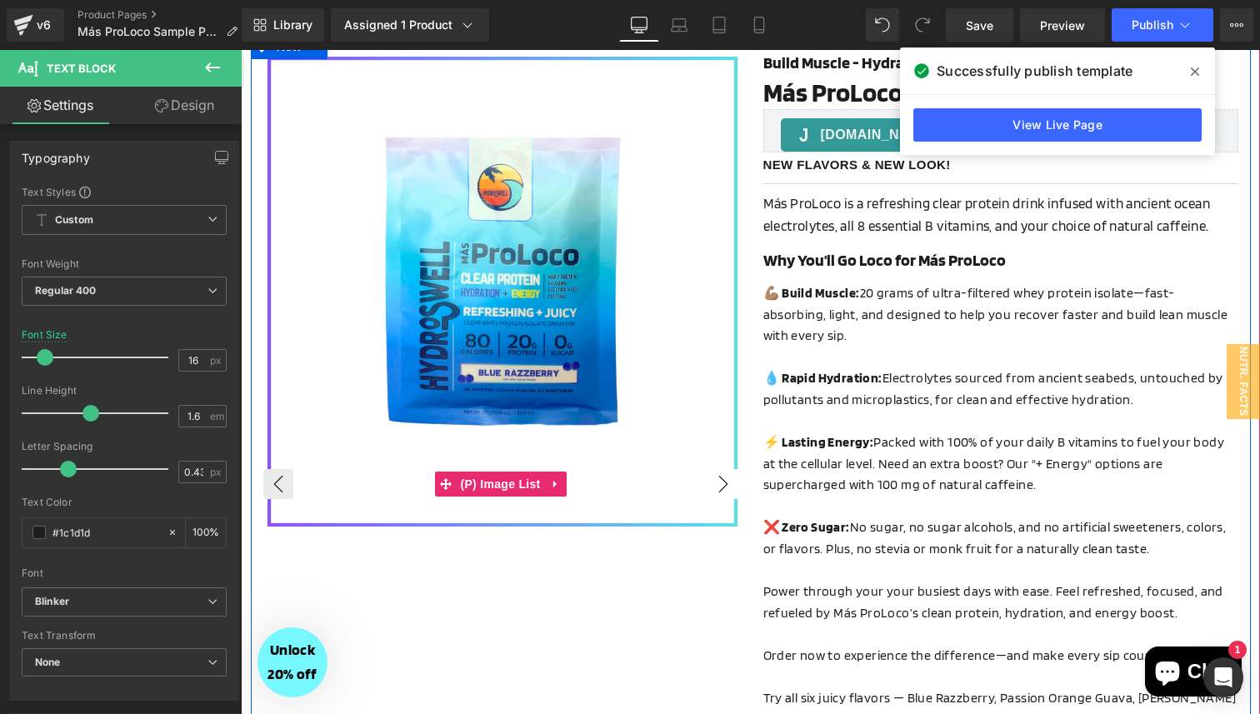
click at [721, 483] on button "›" at bounding box center [723, 484] width 30 height 30
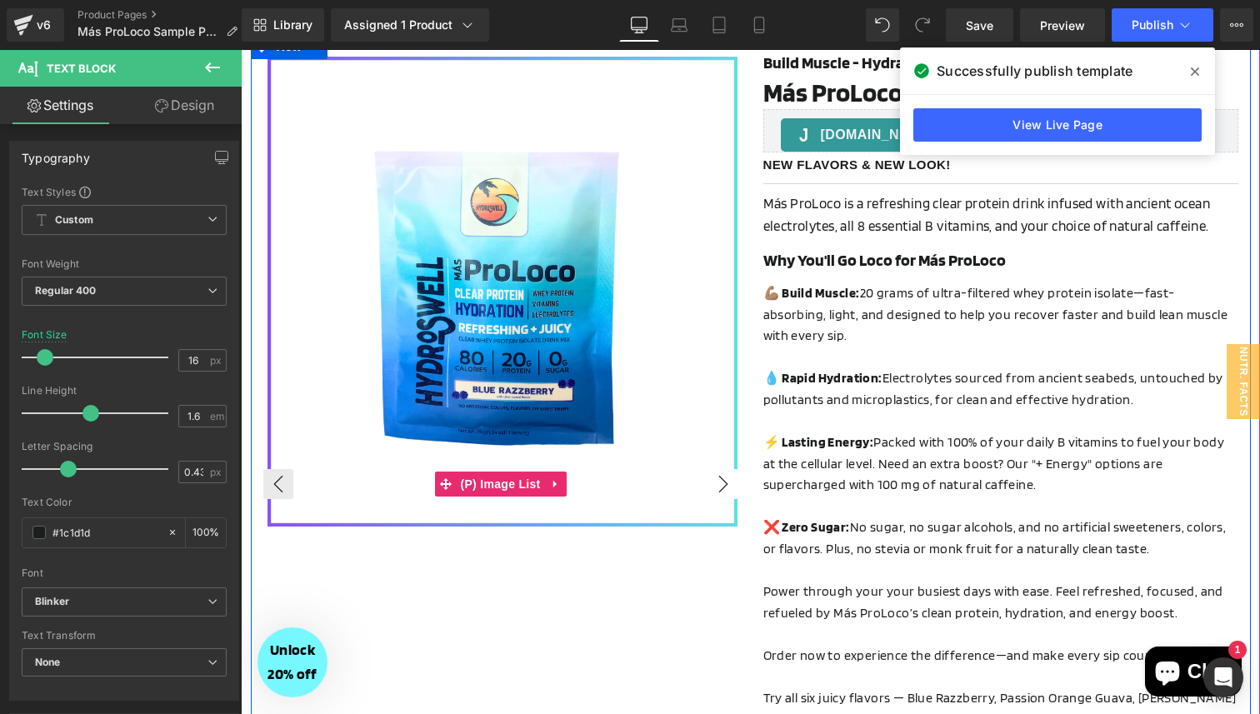
click at [721, 483] on button "›" at bounding box center [723, 484] width 30 height 30
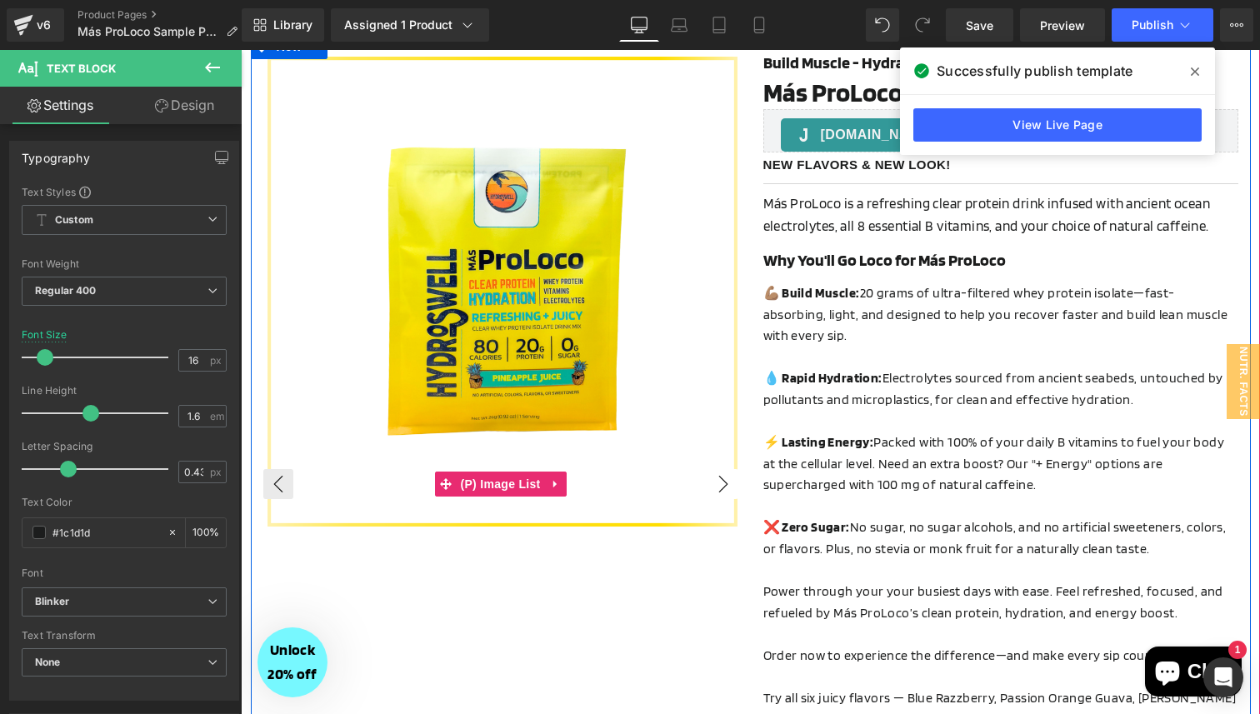
click at [721, 483] on button "›" at bounding box center [723, 484] width 30 height 30
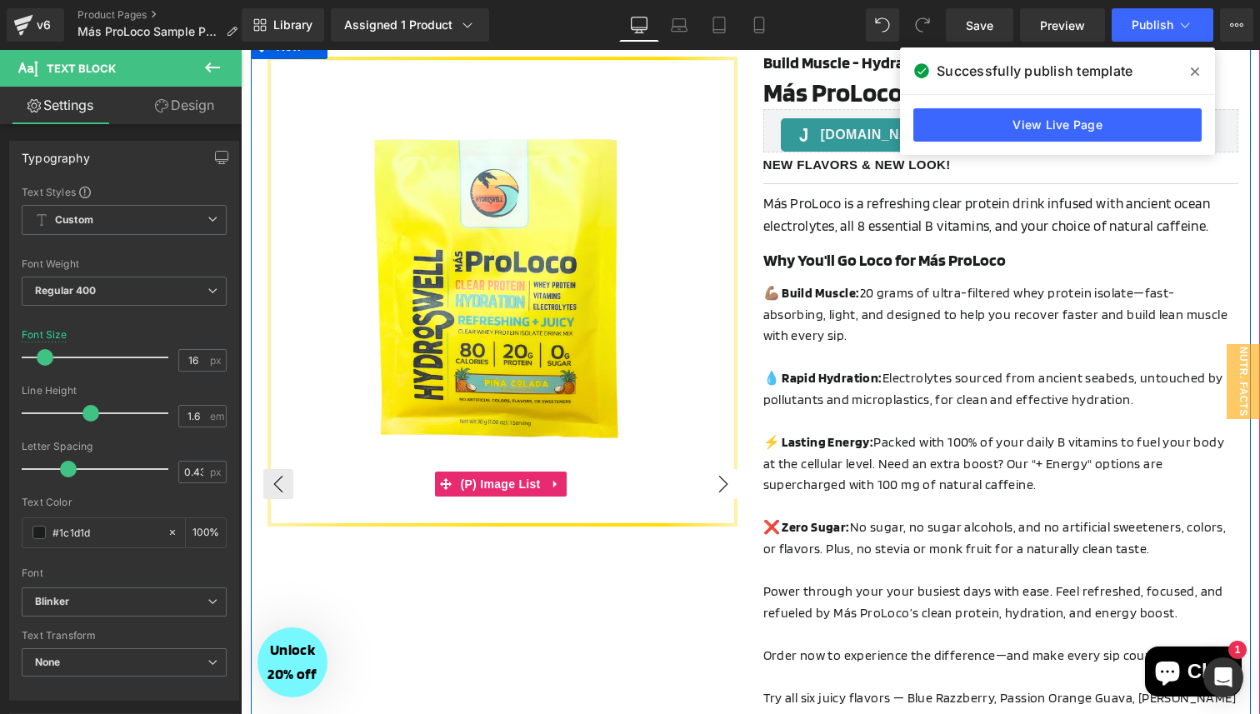
click at [721, 483] on button "›" at bounding box center [723, 484] width 30 height 30
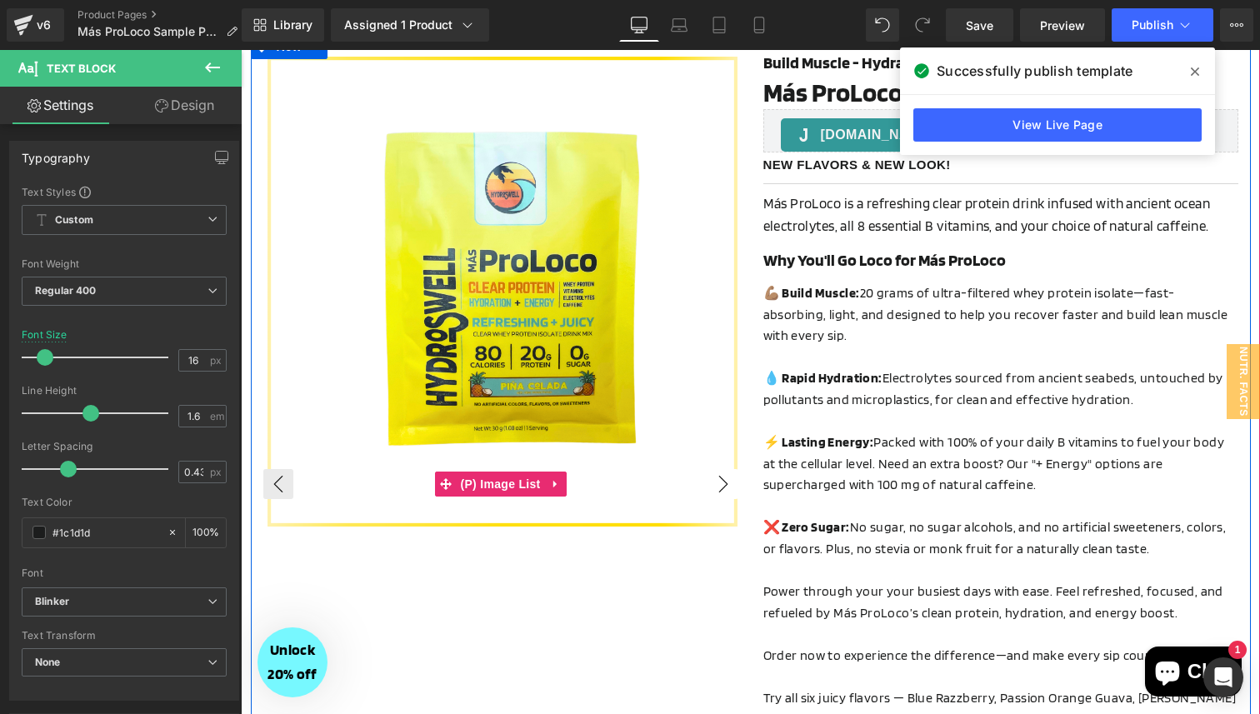
click at [721, 483] on button "›" at bounding box center [723, 484] width 30 height 30
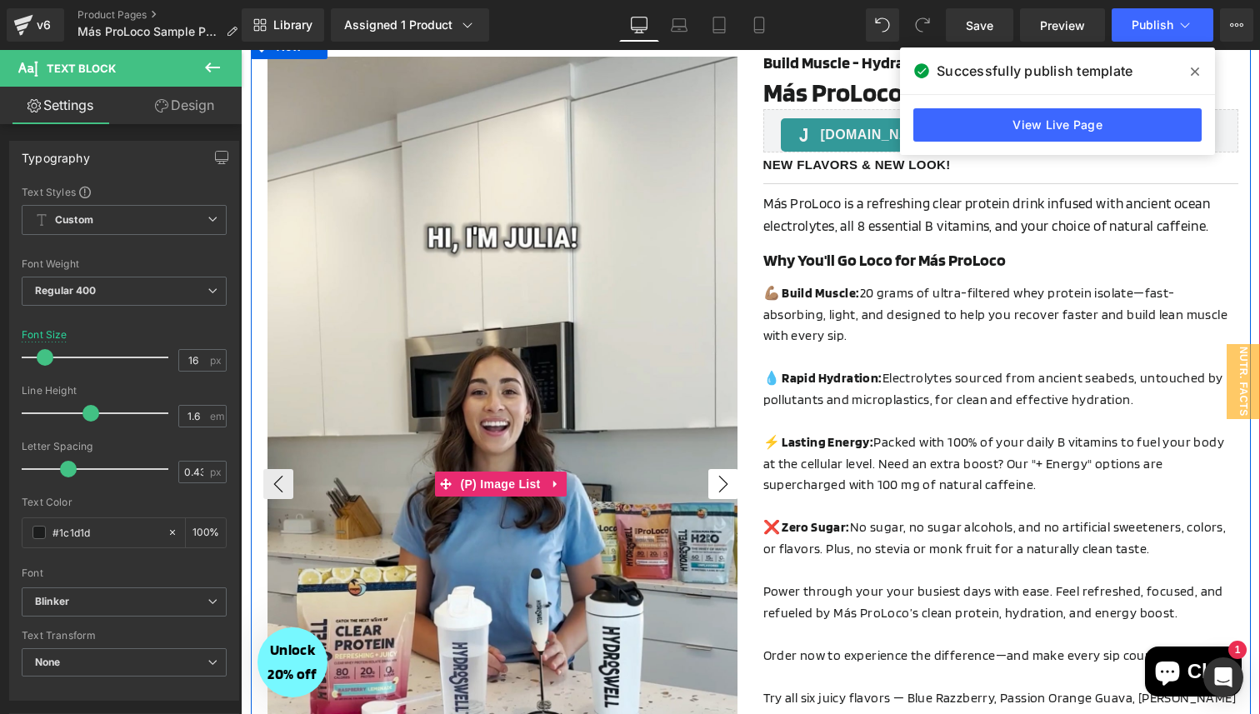
click at [721, 483] on button "›" at bounding box center [723, 484] width 30 height 30
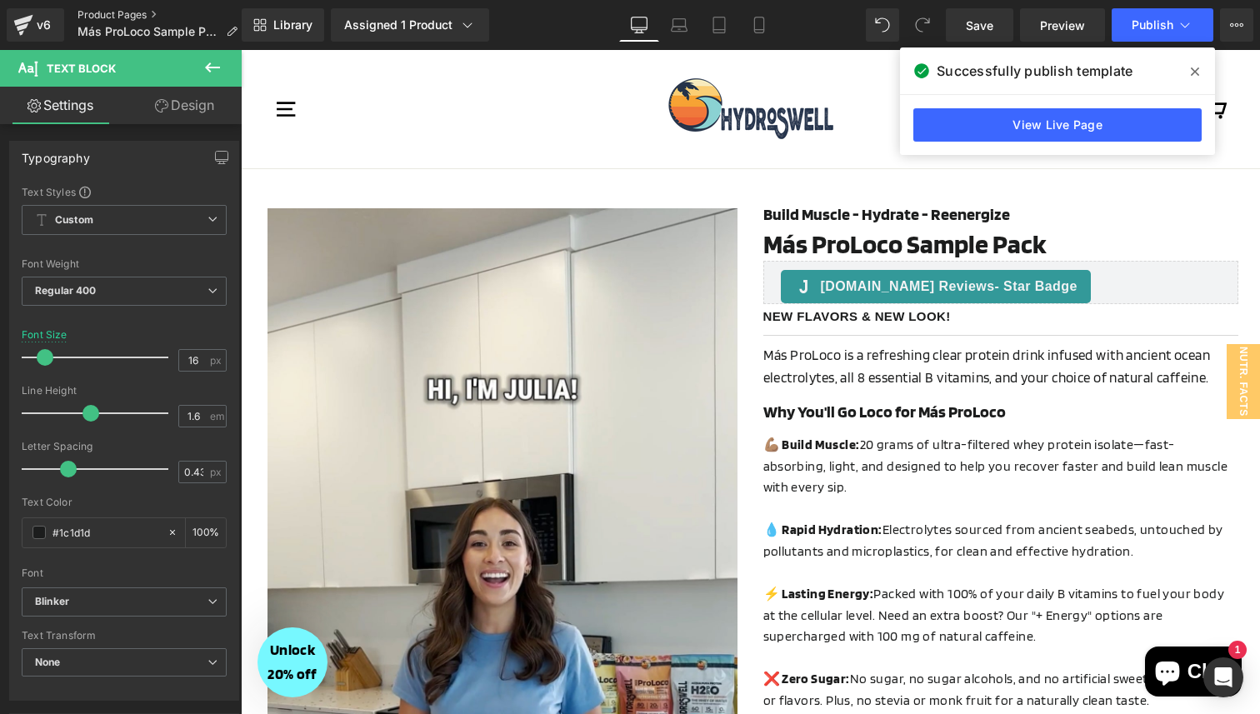
click at [119, 13] on link "Product Pages" at bounding box center [164, 14] width 173 height 13
